Goal: Task Accomplishment & Management: Use online tool/utility

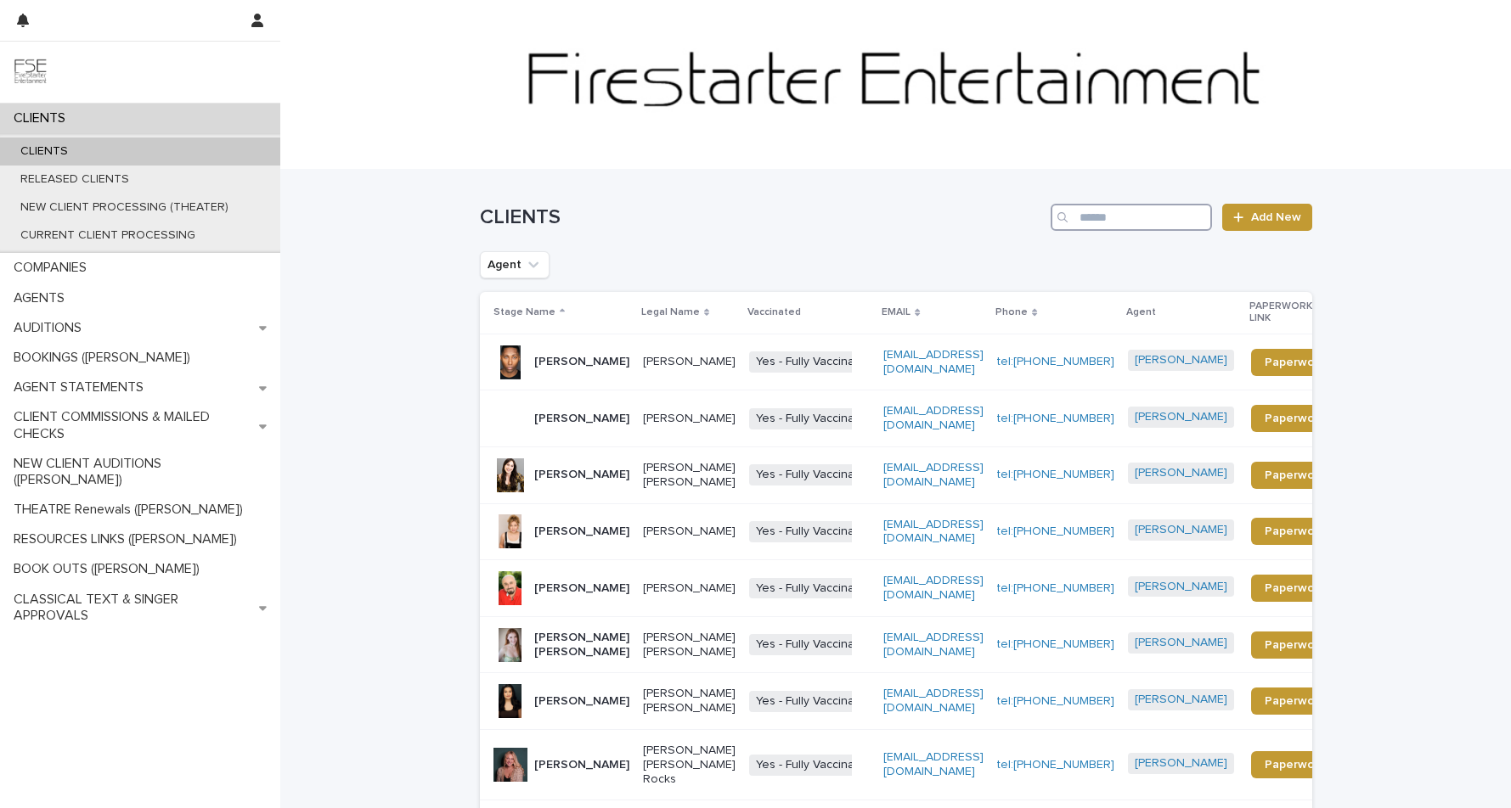
click at [1107, 218] on input "Search" at bounding box center [1130, 217] width 161 height 27
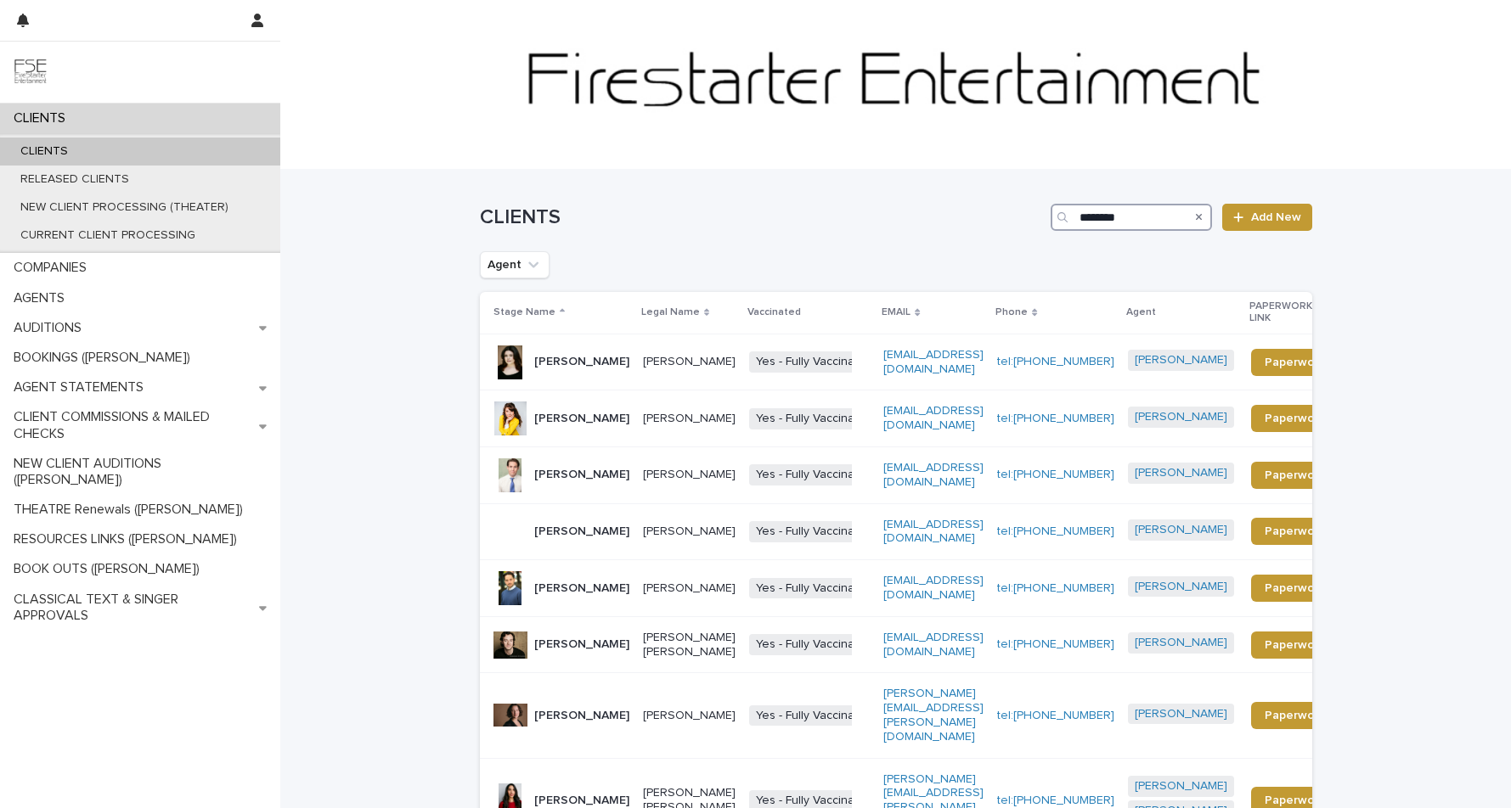
type input "********"
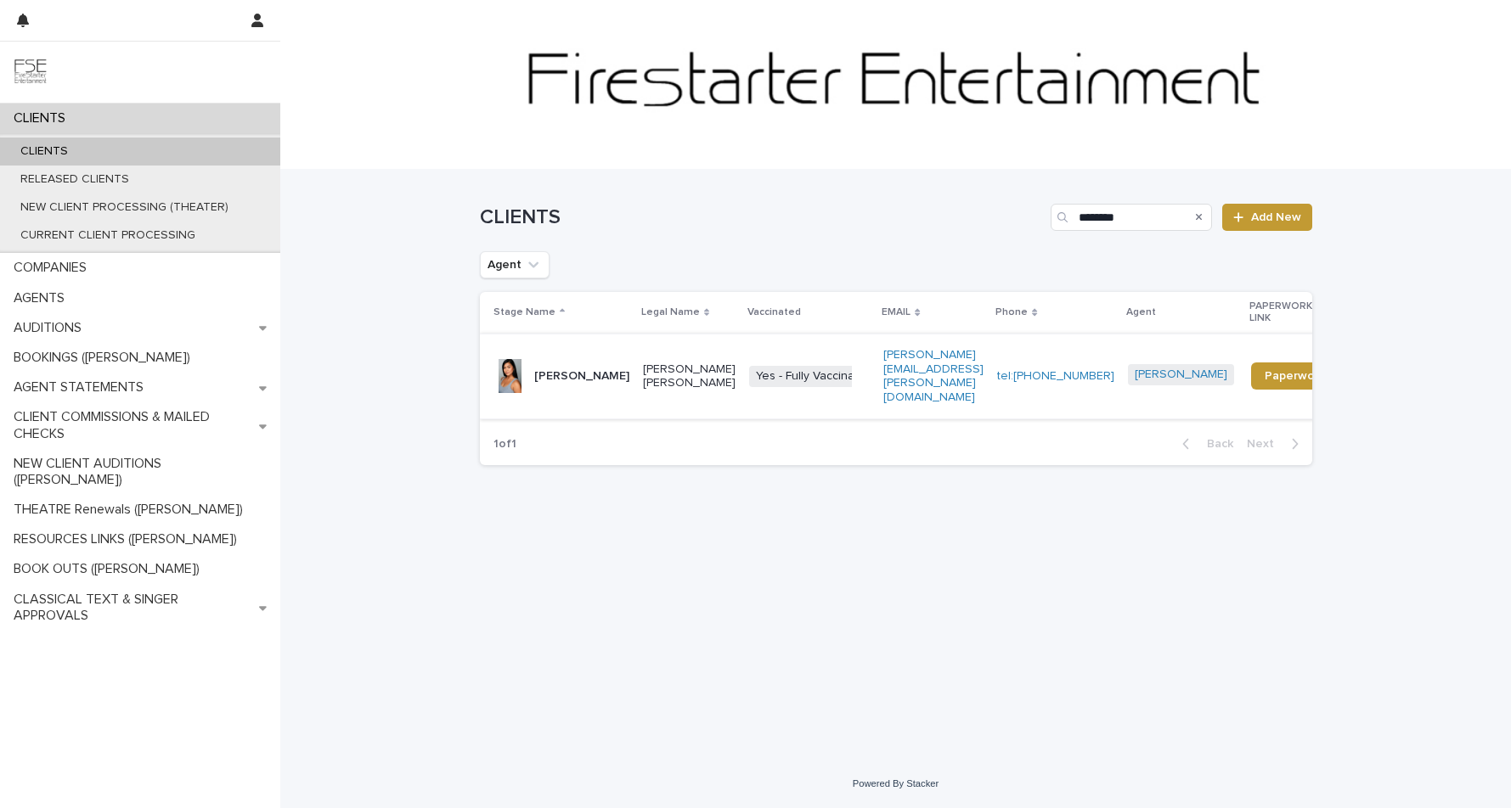
click at [582, 369] on p "Alex Manalo" at bounding box center [581, 376] width 95 height 14
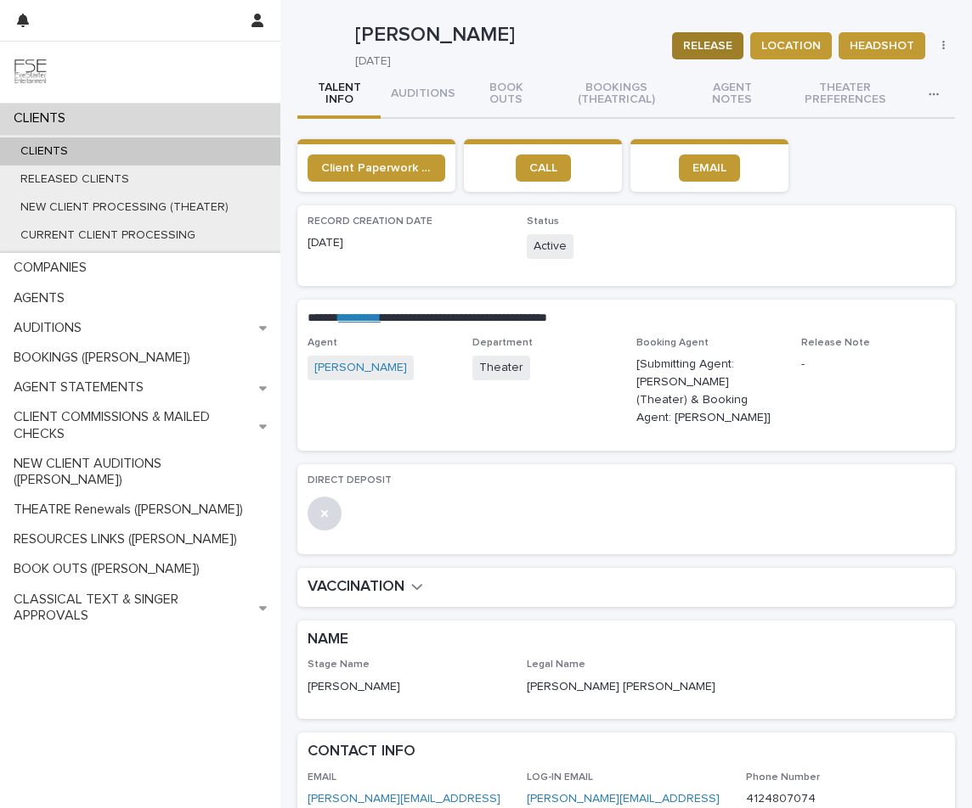
click at [702, 42] on span "RELEASE" at bounding box center [707, 45] width 49 height 17
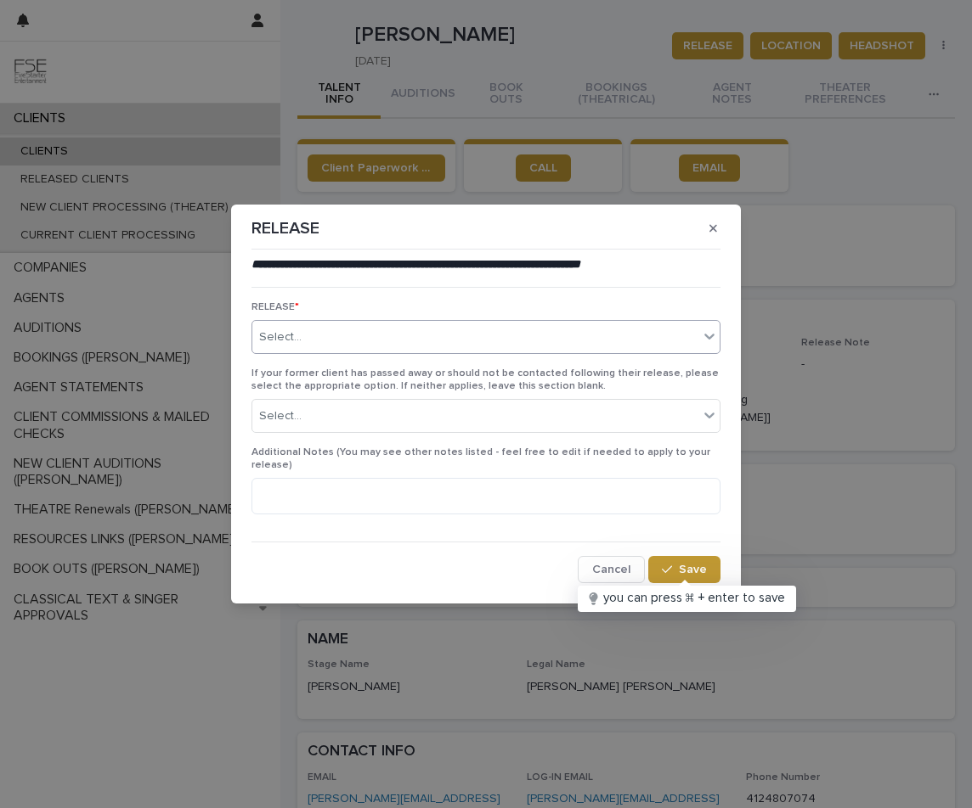
click at [333, 335] on div "Select..." at bounding box center [475, 338] width 446 height 28
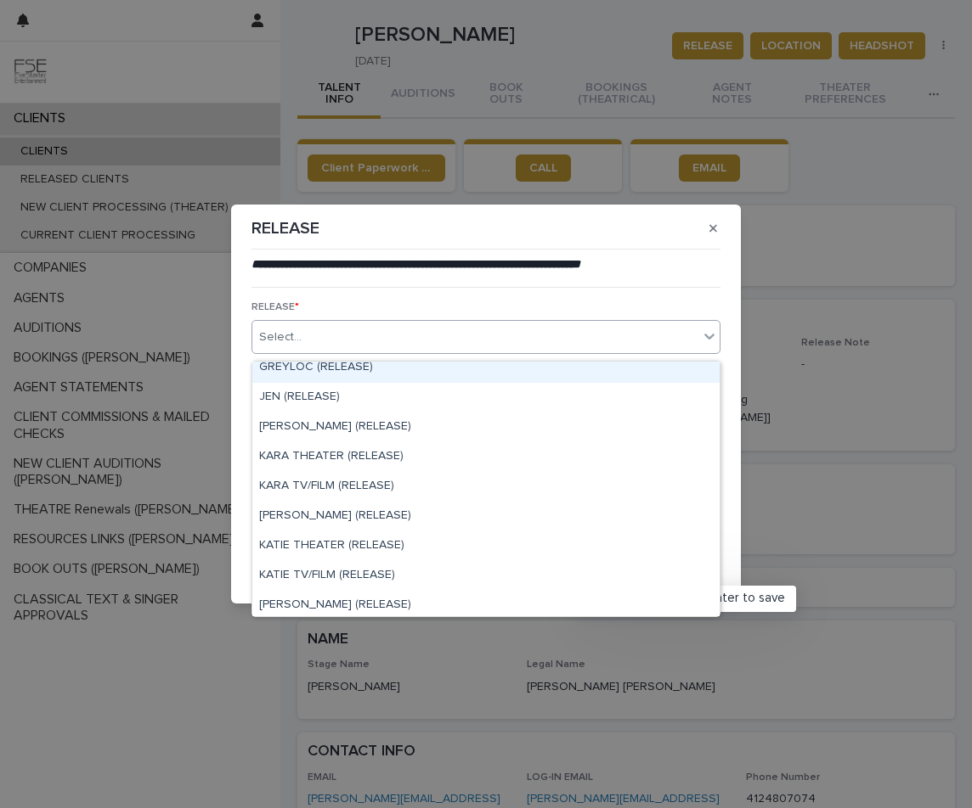
scroll to position [164, 0]
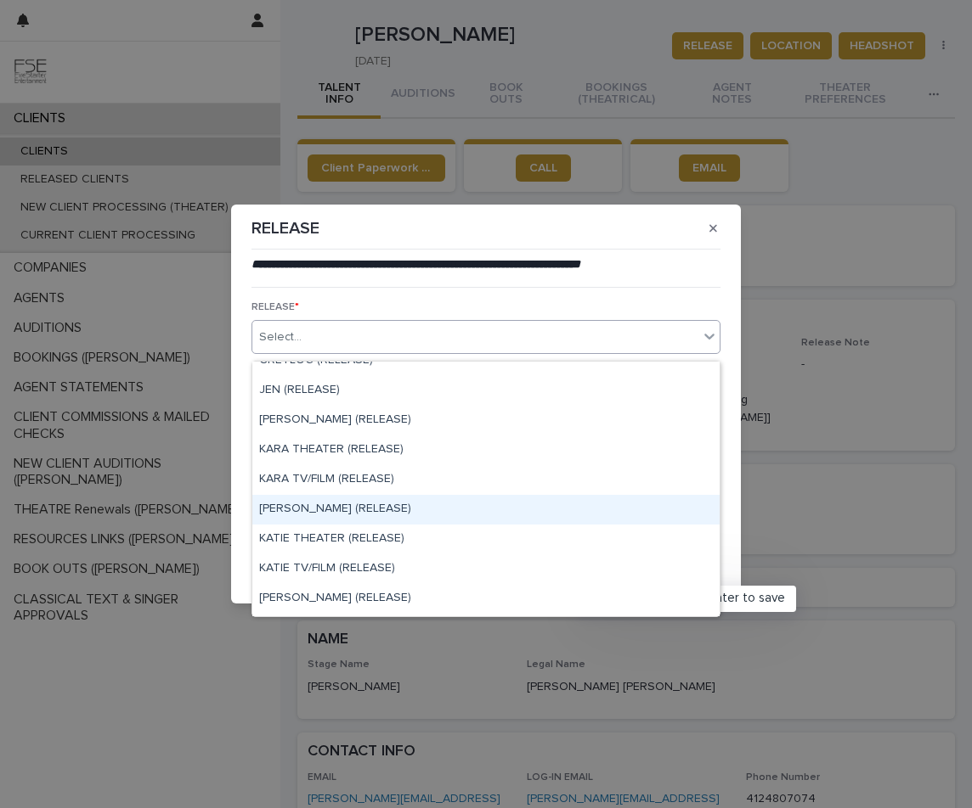
click at [322, 507] on div "KAREN (RELEASE)" at bounding box center [485, 510] width 467 height 30
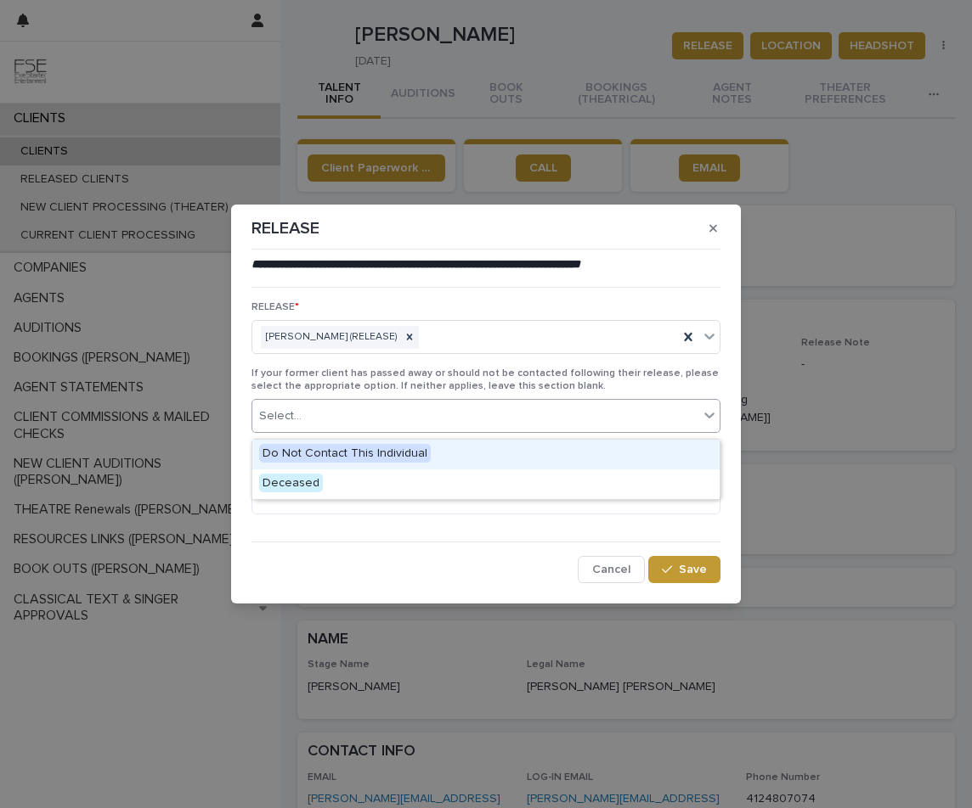
click at [372, 422] on div "Select..." at bounding box center [475, 417] width 446 height 28
click at [372, 421] on div "Select..." at bounding box center [475, 417] width 446 height 28
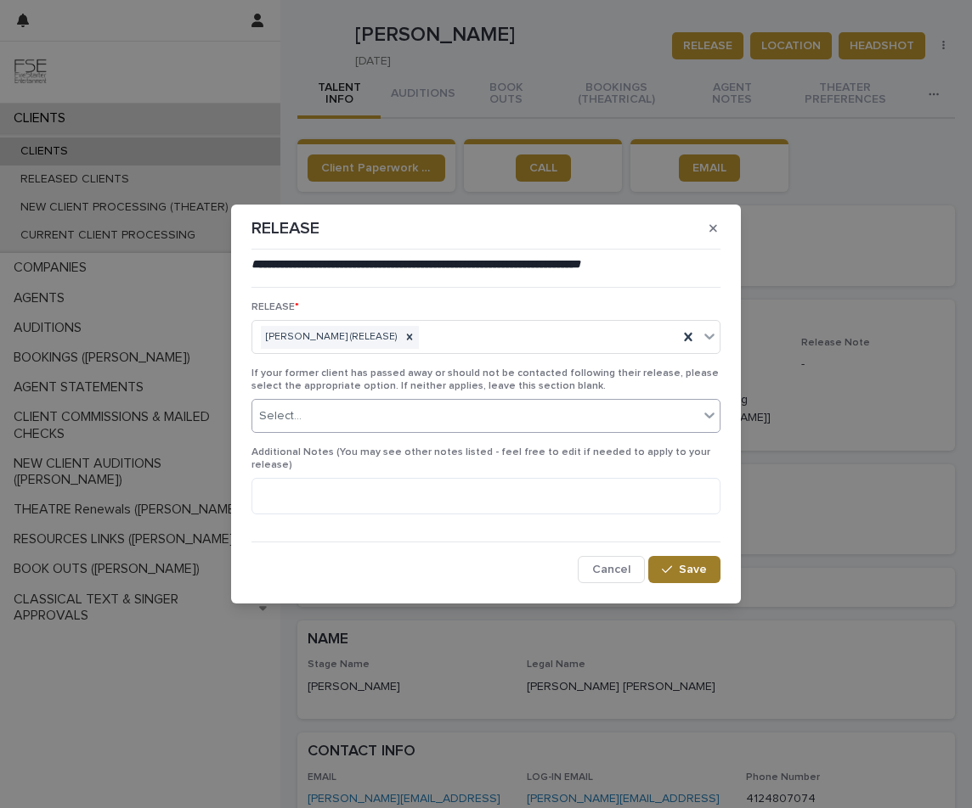
click at [692, 564] on span "Save" at bounding box center [693, 570] width 28 height 12
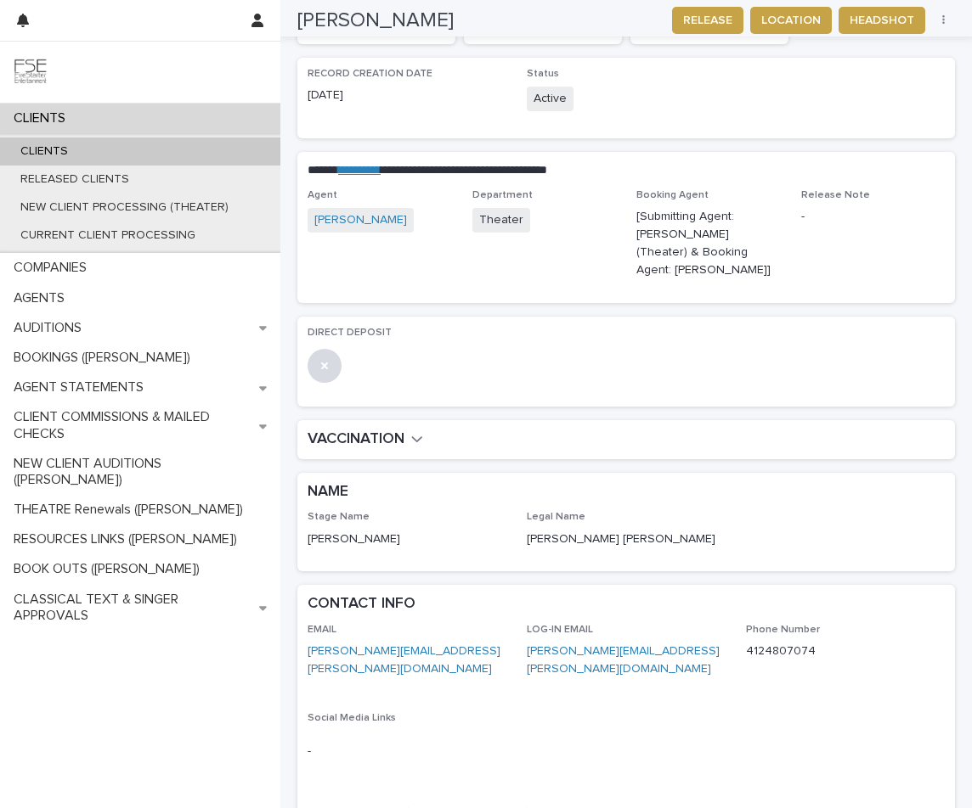
scroll to position [0, 0]
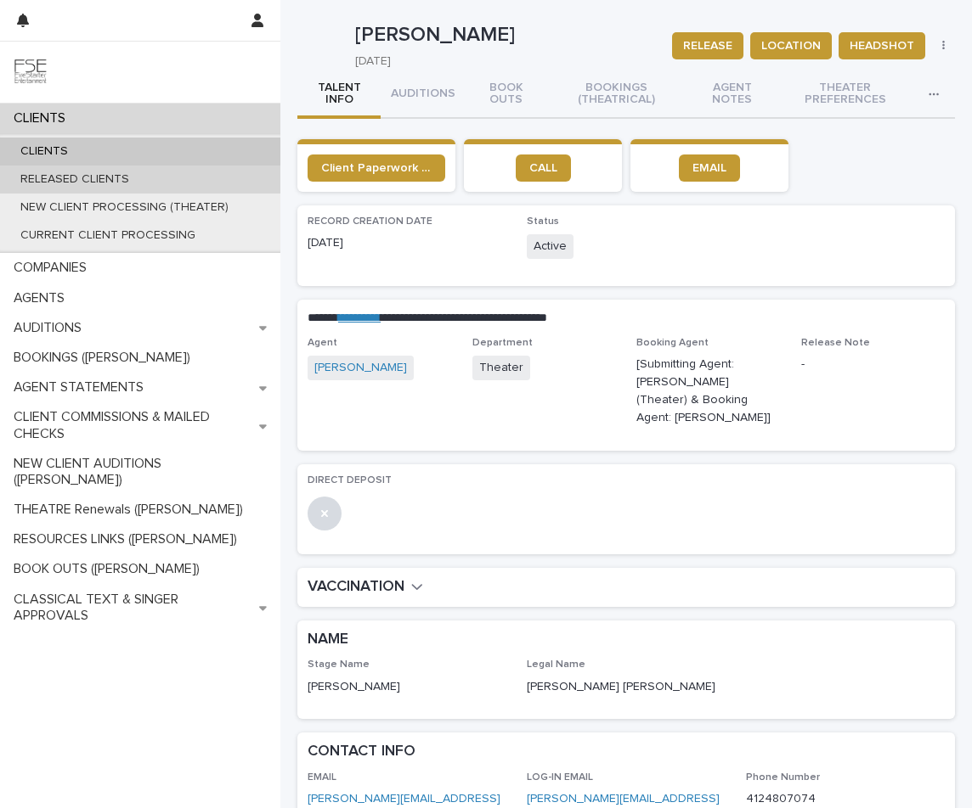
click at [87, 179] on p "RELEASED CLIENTS" at bounding box center [75, 179] width 136 height 14
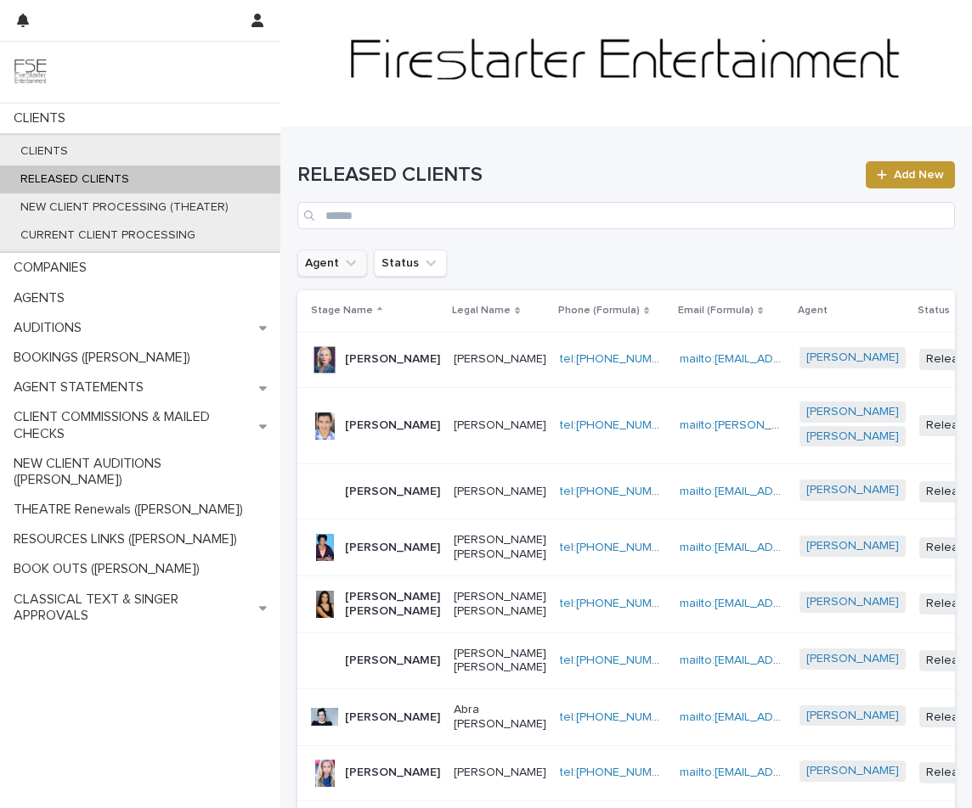
click at [327, 264] on button "Agent" at bounding box center [332, 263] width 70 height 27
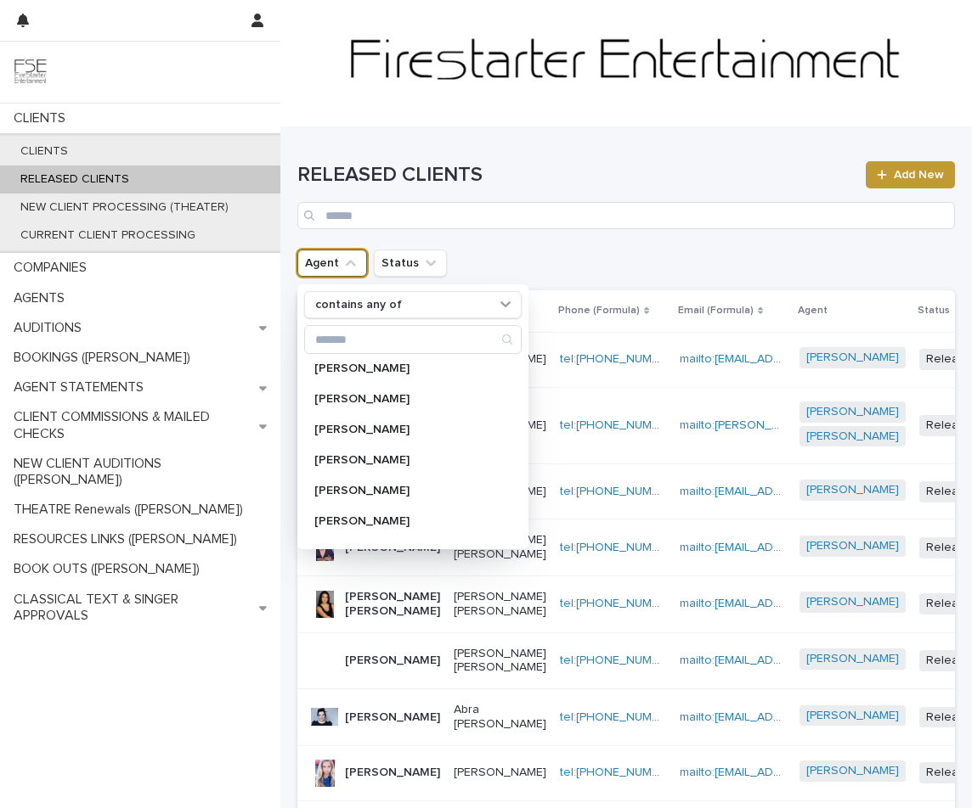
scroll to position [288, 0]
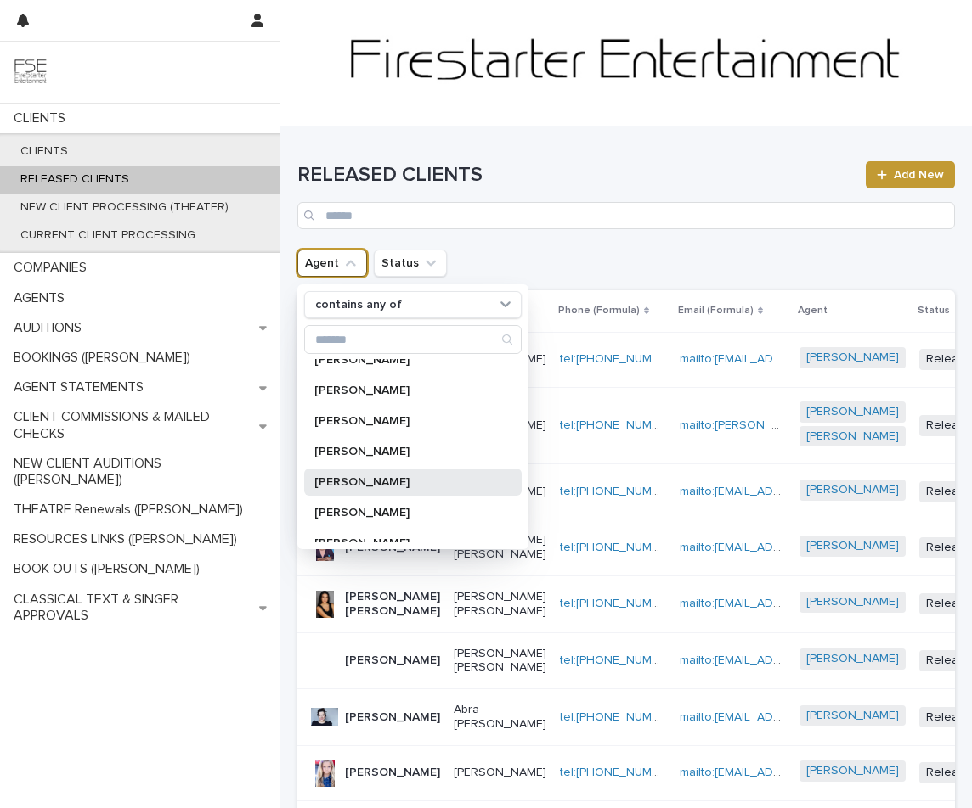
click at [330, 483] on p "[PERSON_NAME]" at bounding box center [404, 482] width 180 height 12
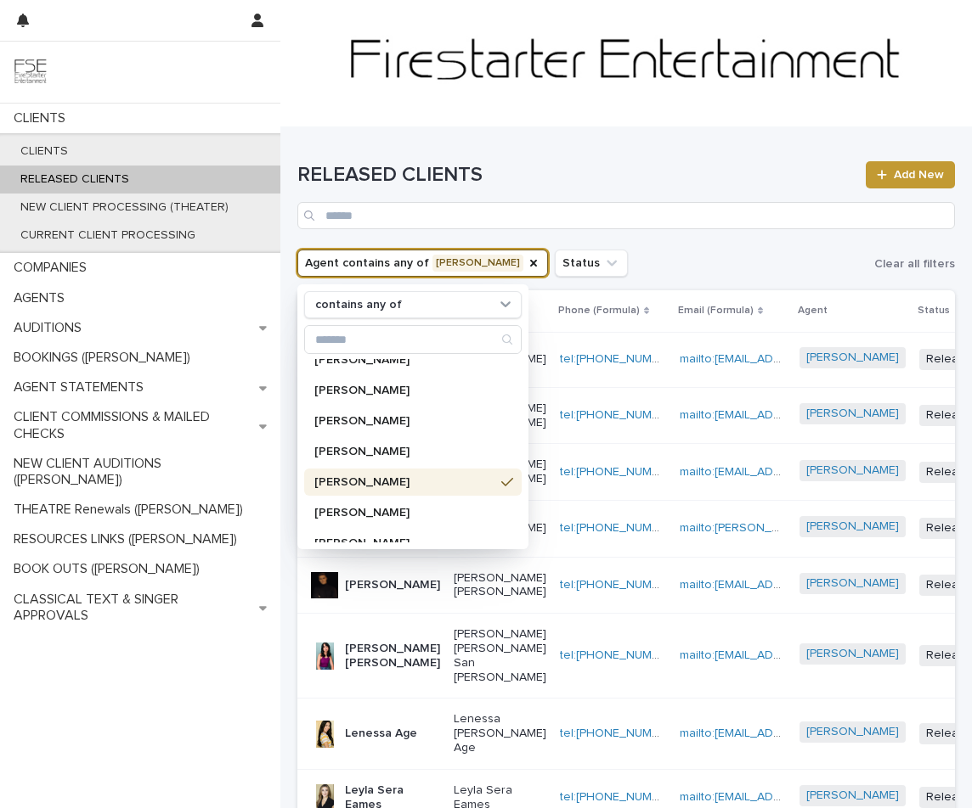
click at [580, 157] on div "RELEASED CLIENTS Add New" at bounding box center [625, 188] width 657 height 122
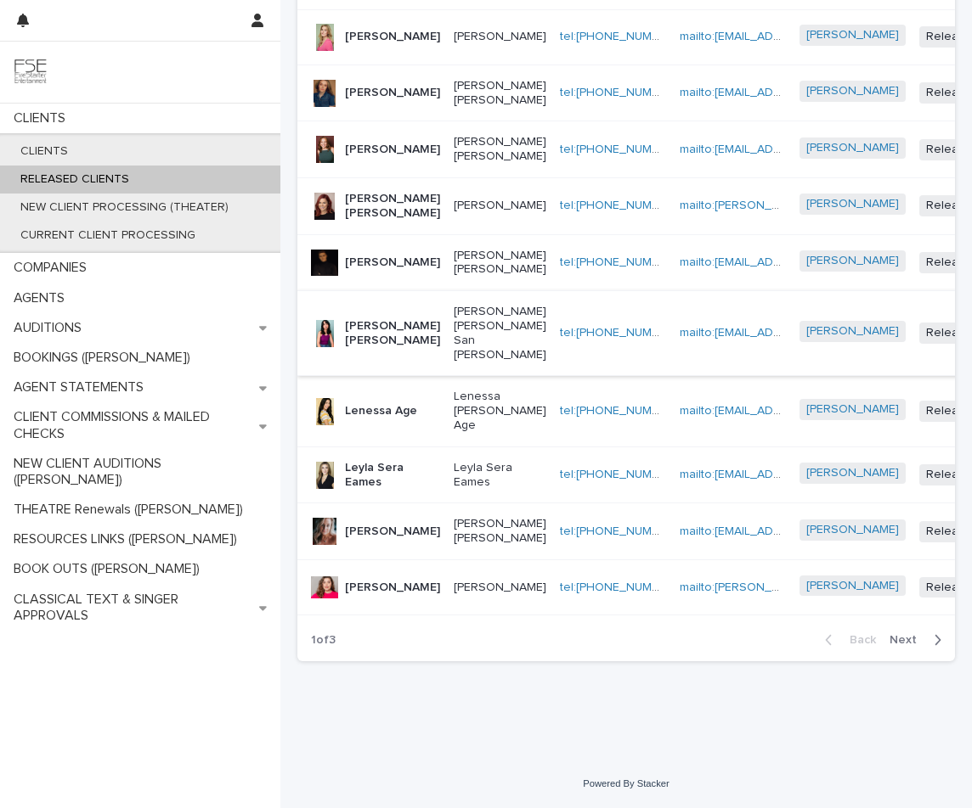
scroll to position [425, 0]
click at [899, 638] on span "Next" at bounding box center [907, 640] width 37 height 12
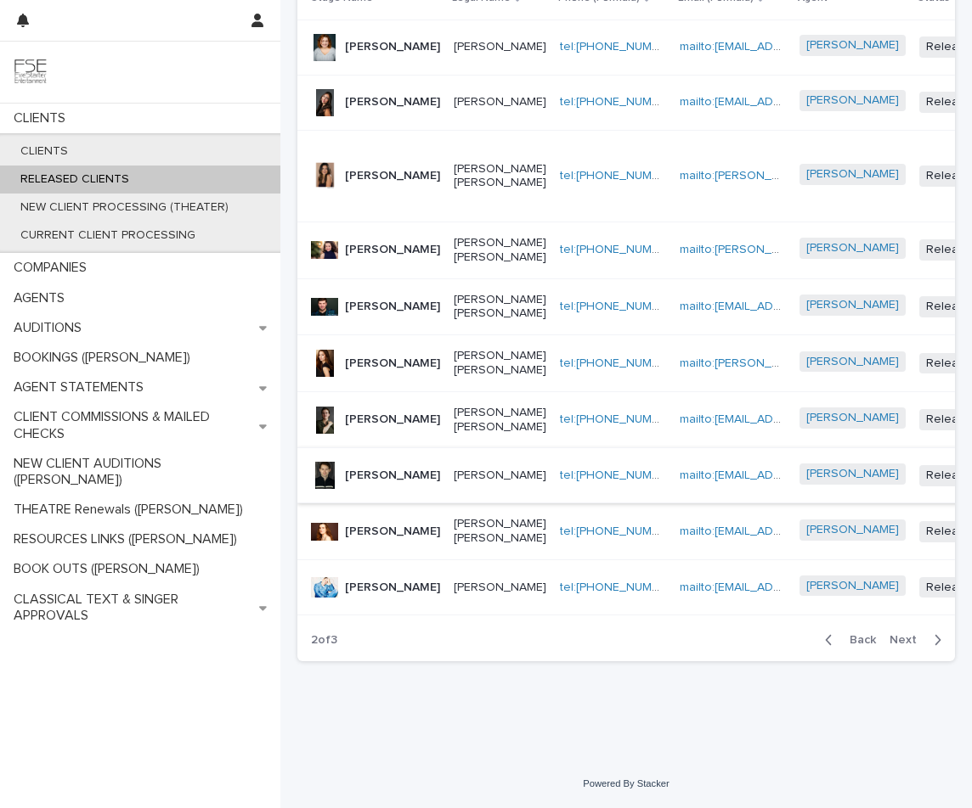
scroll to position [426, 0]
click at [910, 646] on span "Next" at bounding box center [907, 640] width 37 height 12
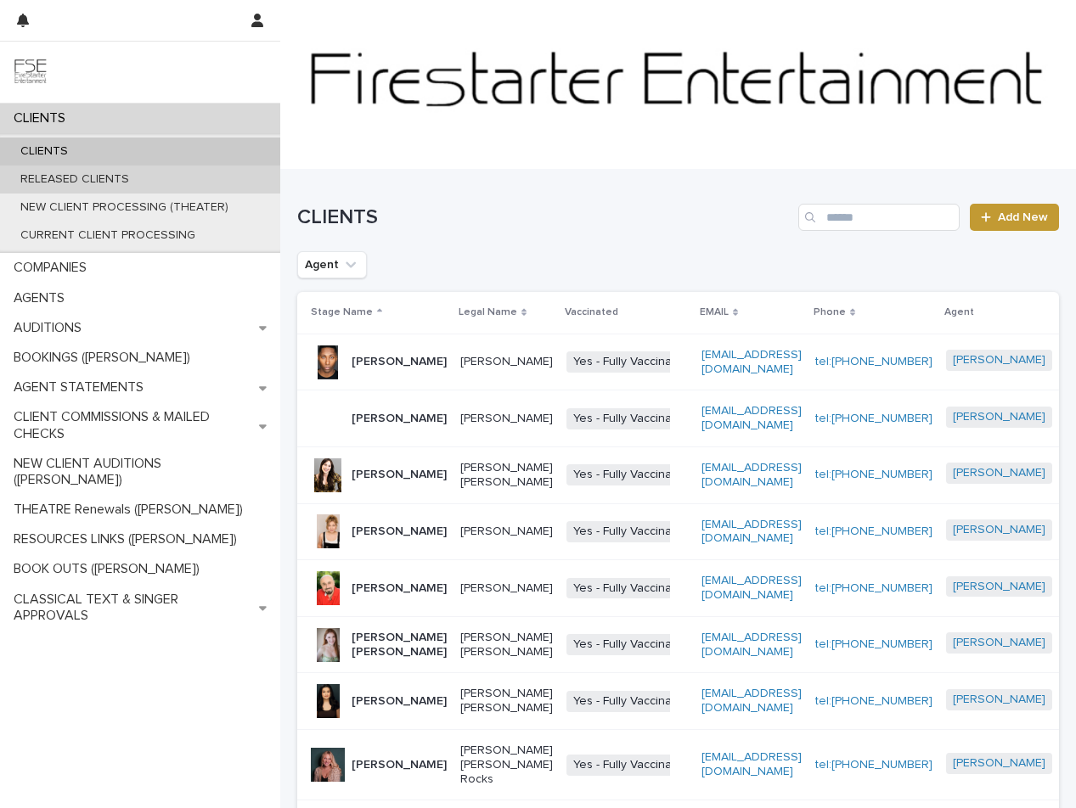
click at [90, 181] on p "RELEASED CLIENTS" at bounding box center [75, 179] width 136 height 14
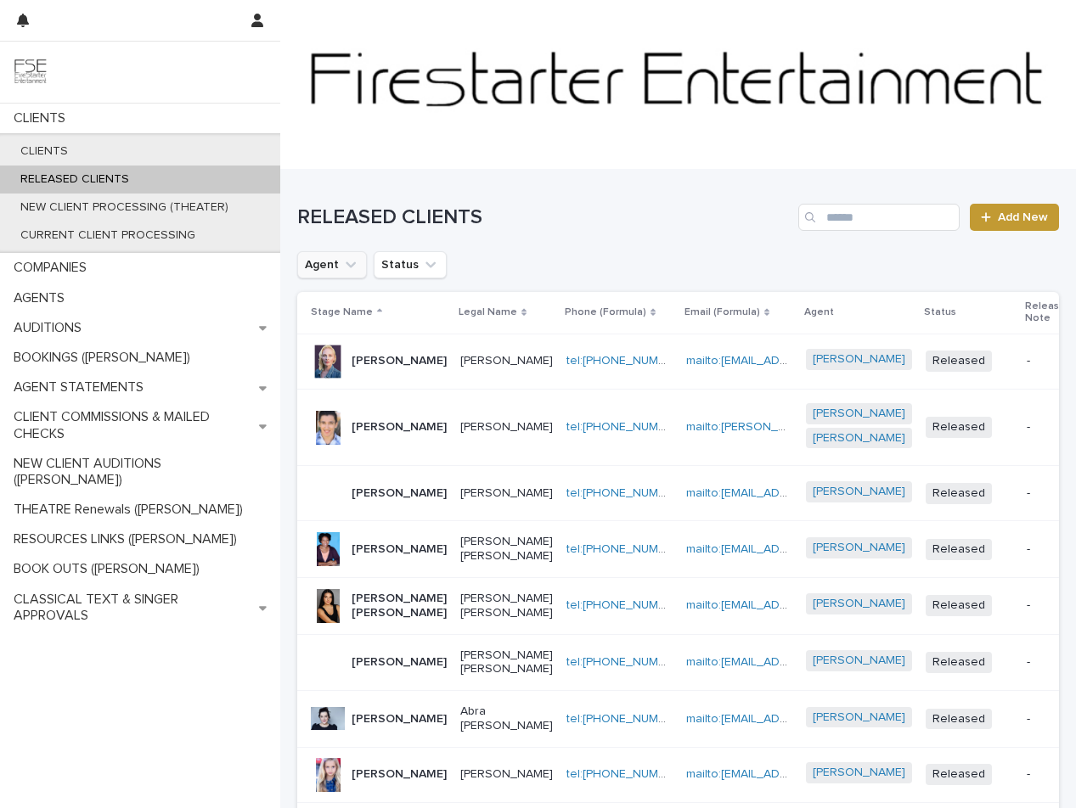
click at [330, 266] on button "Agent" at bounding box center [332, 264] width 70 height 27
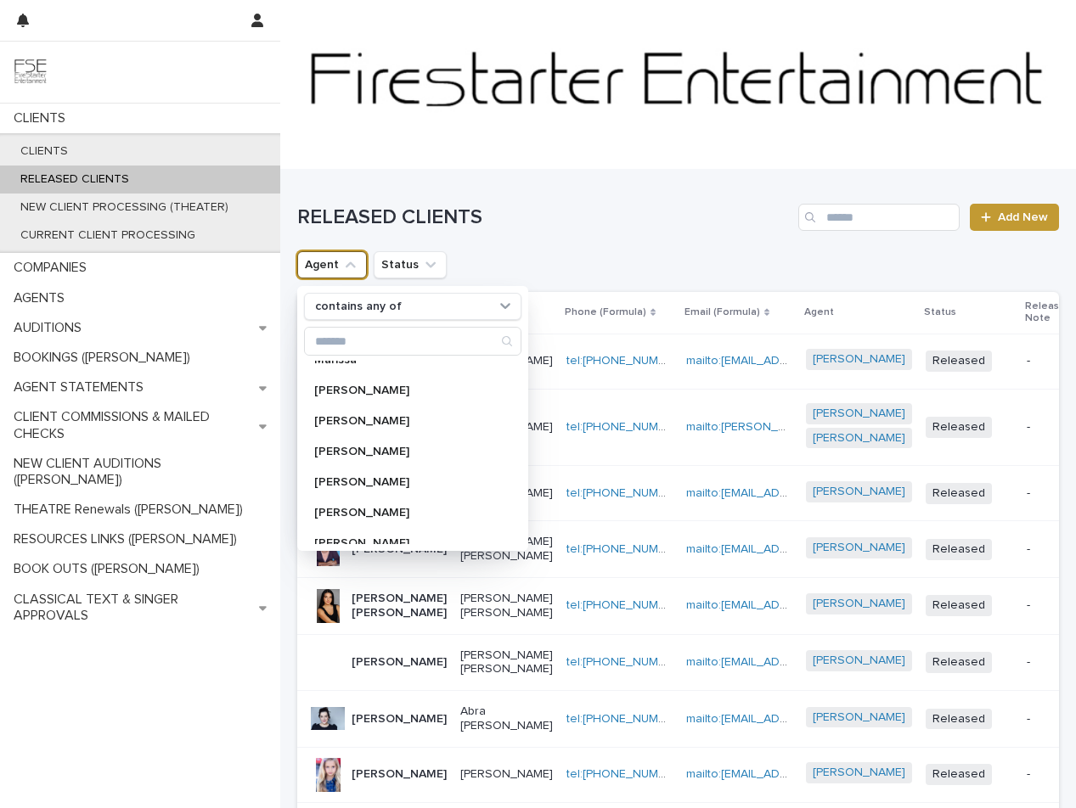
scroll to position [264, 0]
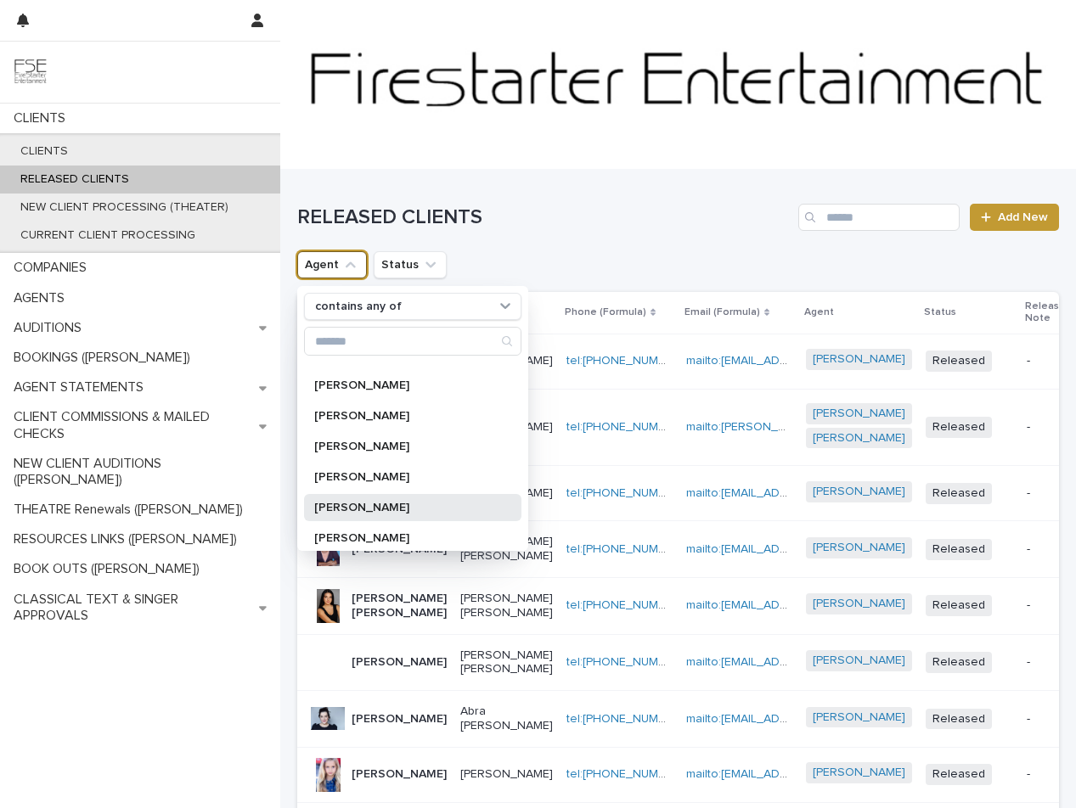
click at [321, 509] on p "[PERSON_NAME]" at bounding box center [404, 508] width 180 height 12
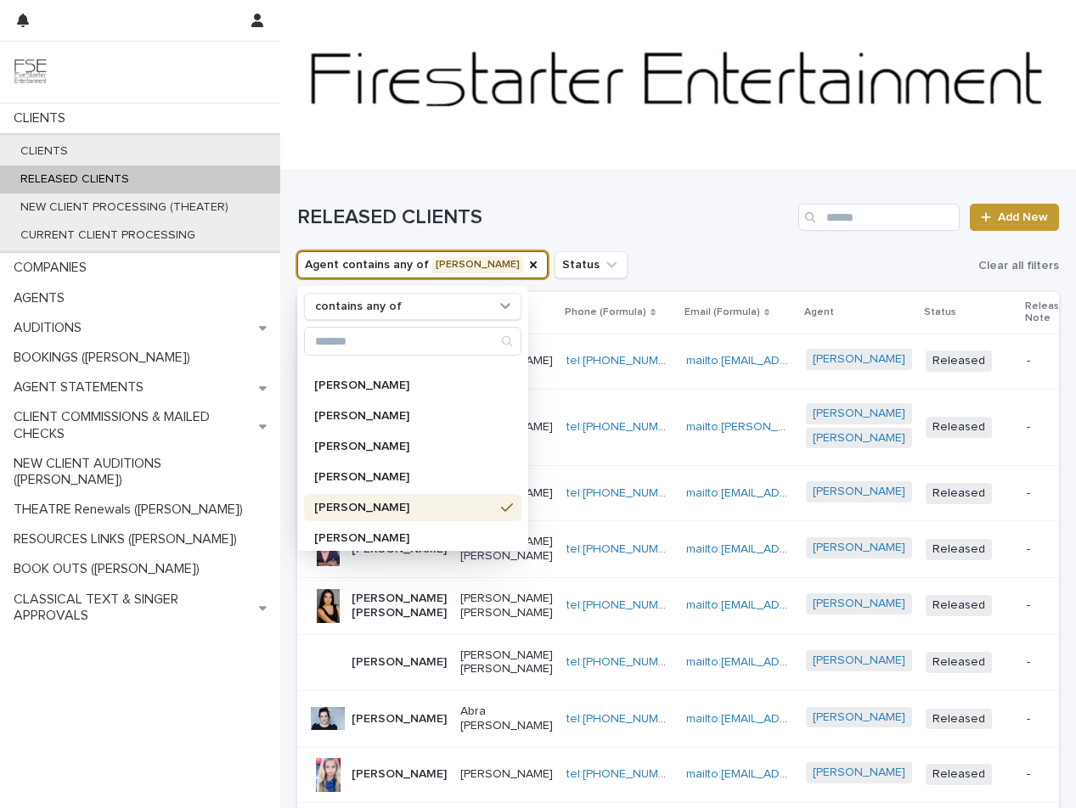
click at [589, 173] on div "RELEASED CLIENTS Add New" at bounding box center [678, 211] width 762 height 82
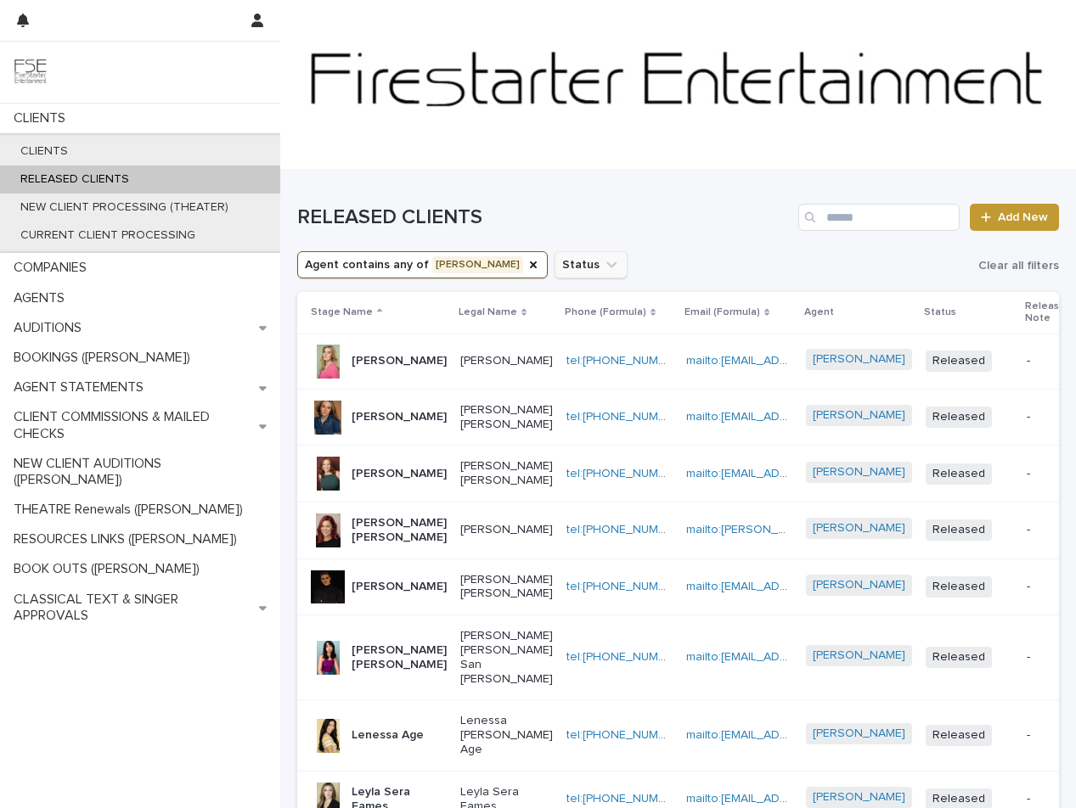
click at [555, 258] on button "Status" at bounding box center [591, 264] width 73 height 27
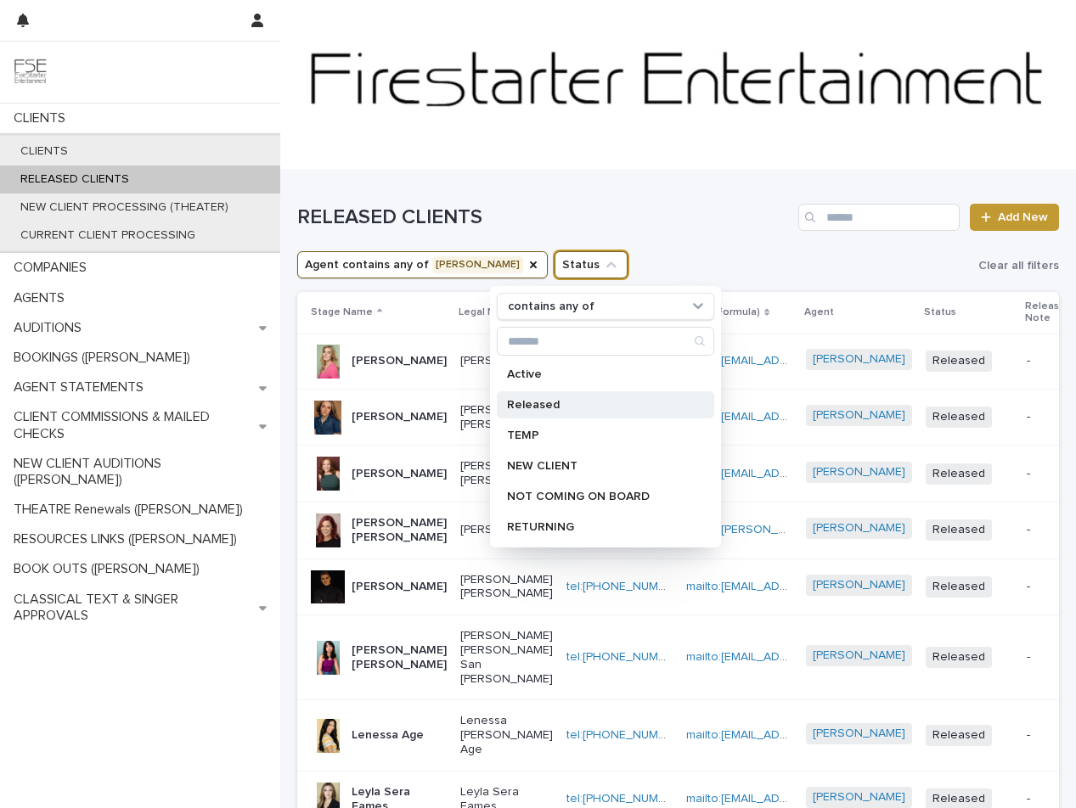
click at [529, 405] on p "Released" at bounding box center [597, 405] width 180 height 12
click at [571, 169] on div at bounding box center [678, 85] width 796 height 170
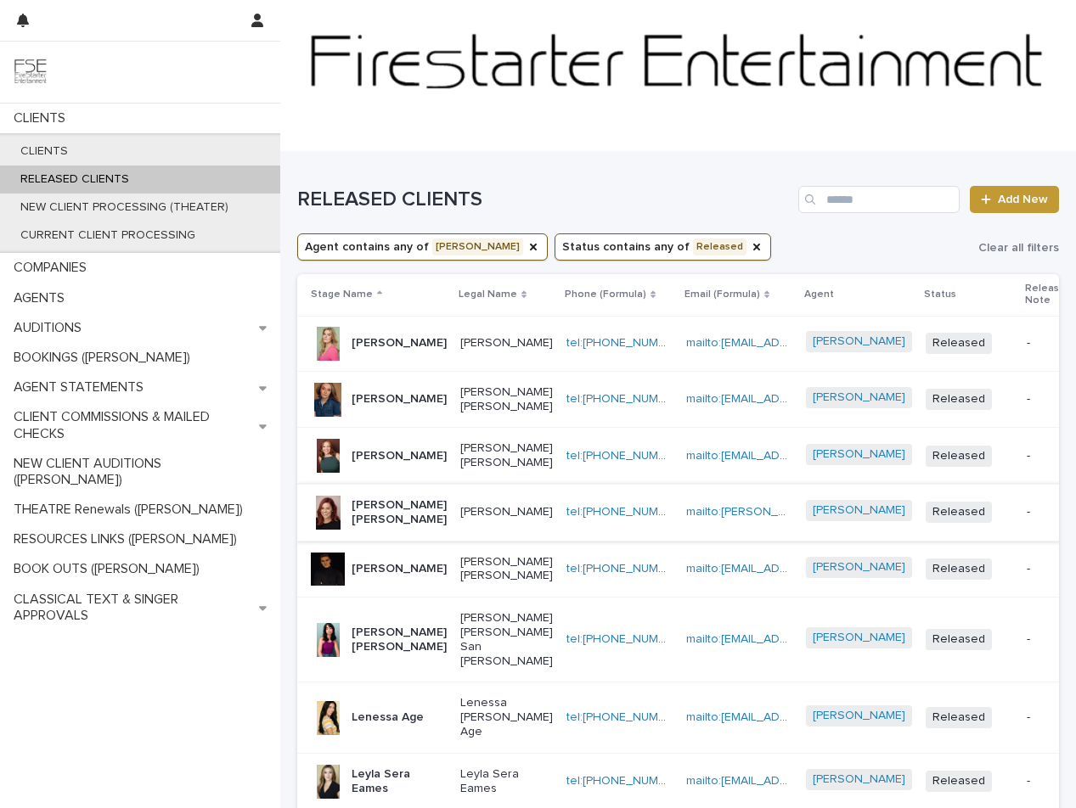
scroll to position [370, 0]
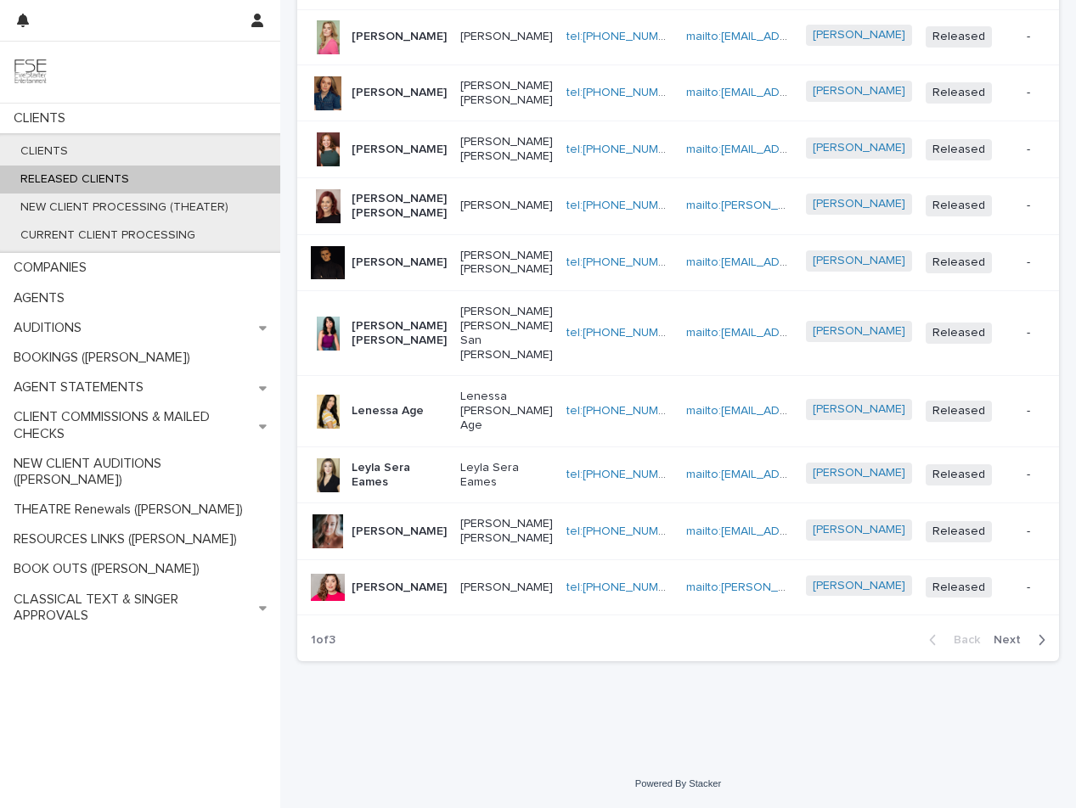
click at [1014, 639] on span "Next" at bounding box center [1012, 640] width 37 height 12
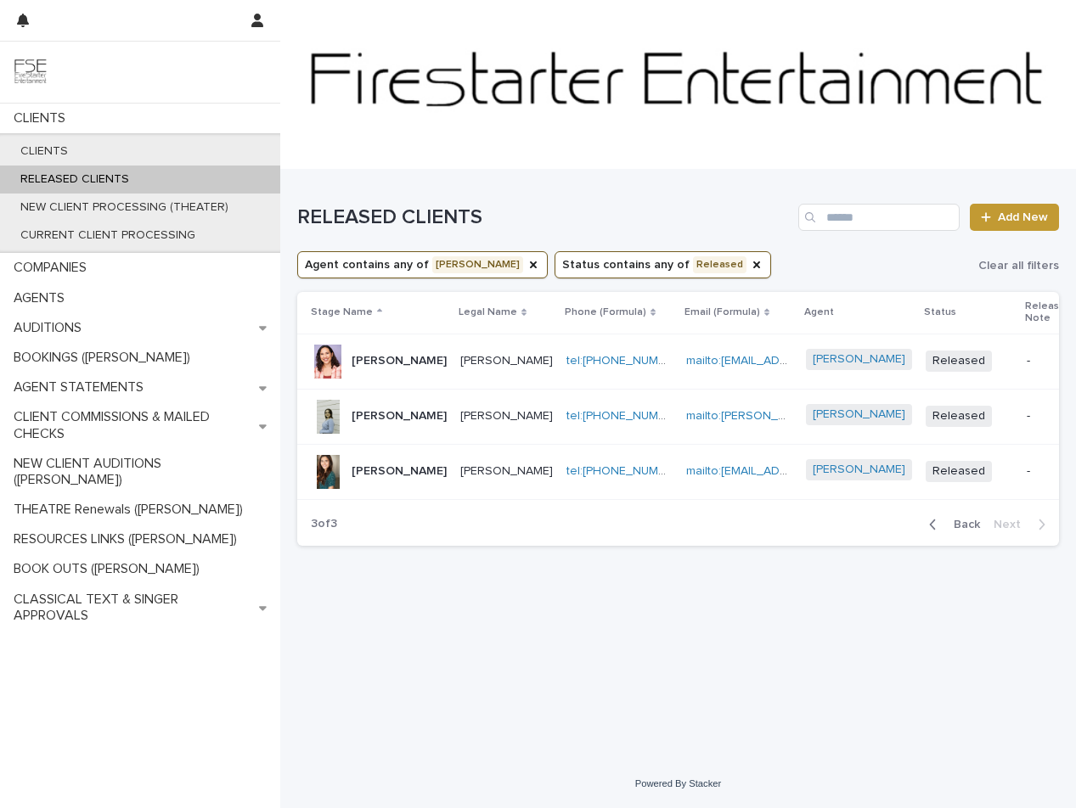
click at [959, 531] on span "Back" at bounding box center [961, 525] width 37 height 12
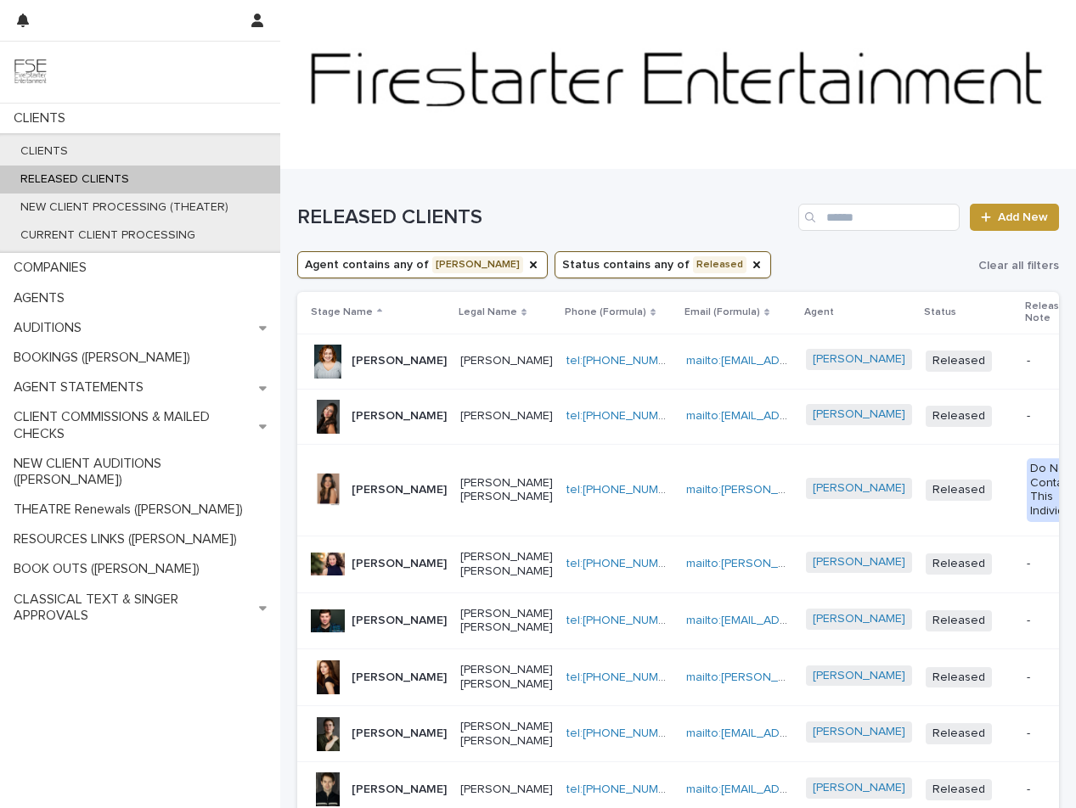
click at [572, 166] on div at bounding box center [678, 84] width 796 height 170
